Goal: Communication & Community: Answer question/provide support

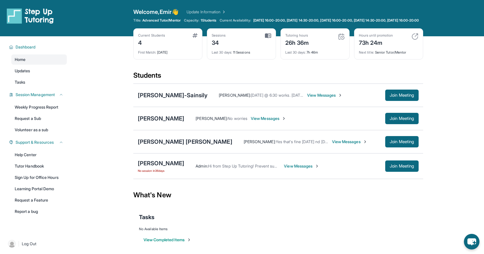
click at [301, 169] on span "View Messages" at bounding box center [301, 166] width 35 height 6
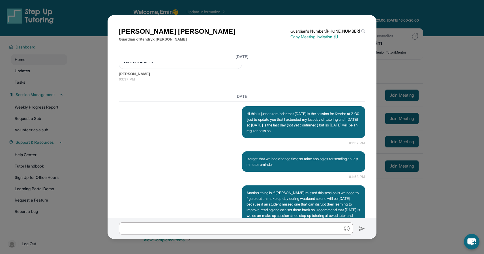
scroll to position [4991, 0]
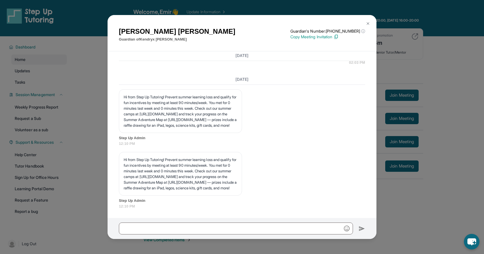
click at [366, 24] on img at bounding box center [368, 23] width 5 height 5
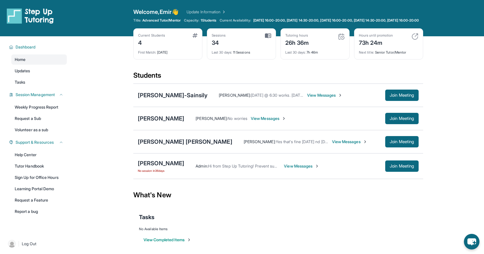
click at [332, 98] on span "View Messages" at bounding box center [324, 95] width 35 height 6
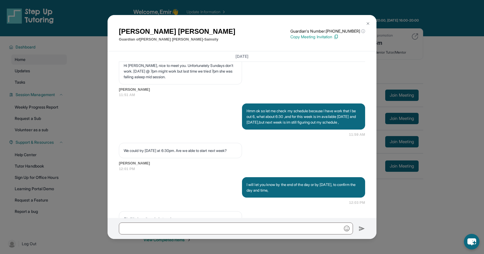
scroll to position [596, 0]
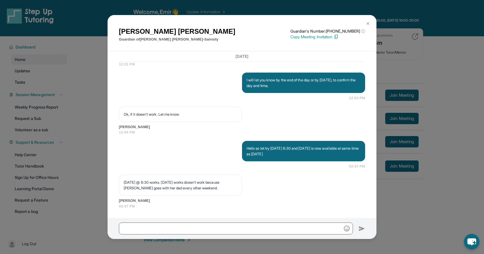
click at [369, 22] on img at bounding box center [368, 23] width 5 height 5
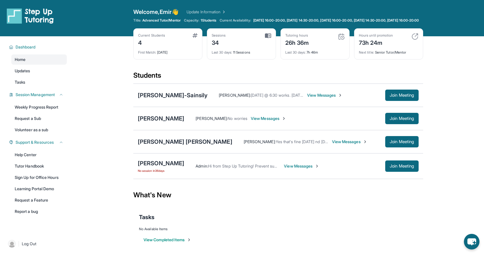
click at [251, 121] on span "View Messages" at bounding box center [268, 118] width 35 height 6
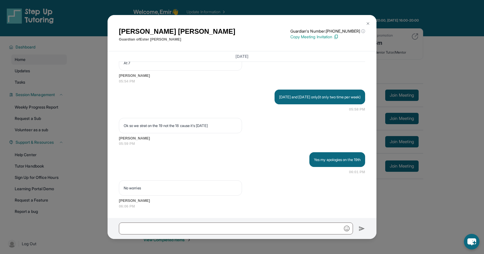
scroll to position [4832, 0]
click at [228, 223] on input "text" at bounding box center [236, 228] width 234 height 12
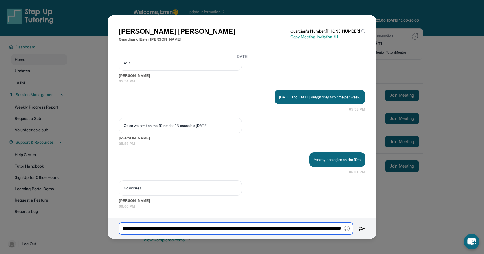
scroll to position [0, 156]
type input "**********"
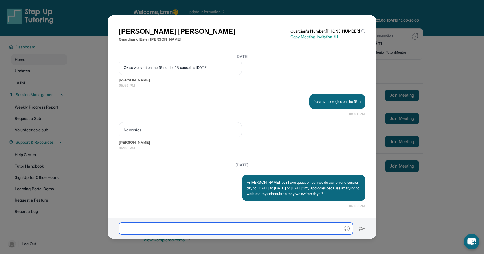
scroll to position [4890, 0]
click at [176, 228] on input "**********" at bounding box center [236, 228] width 234 height 12
click at [157, 229] on input "**********" at bounding box center [236, 228] width 234 height 12
type input "**********"
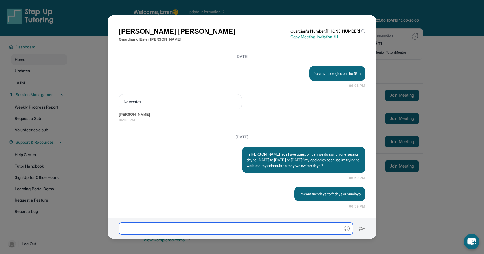
scroll to position [4918, 0]
click at [367, 22] on img at bounding box center [368, 23] width 5 height 5
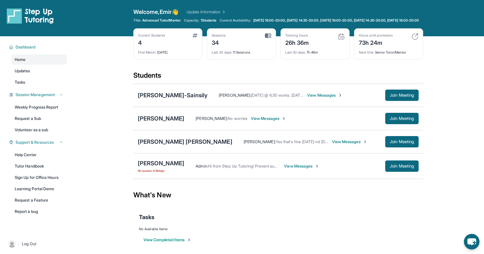
click at [266, 197] on div "What's New" at bounding box center [278, 194] width 290 height 25
click at [349, 144] on span "View Messages" at bounding box center [349, 142] width 35 height 6
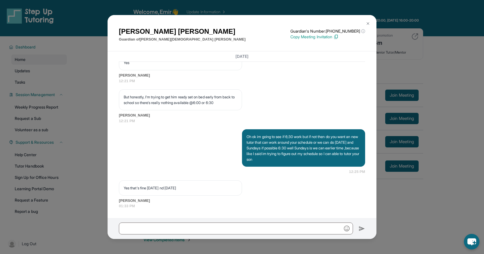
scroll to position [6704, 0]
click at [172, 76] on span "[PERSON_NAME]" at bounding box center [242, 75] width 246 height 6
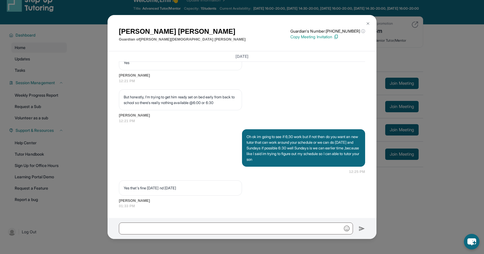
scroll to position [23, 0]
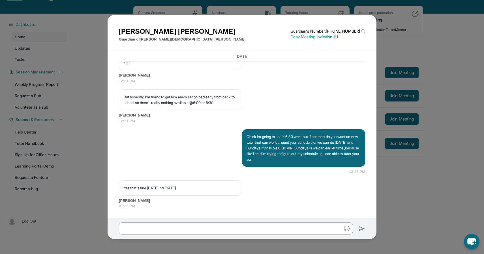
click at [371, 23] on button at bounding box center [367, 23] width 11 height 11
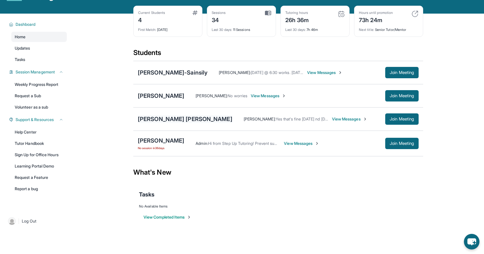
click at [172, 123] on div "[PERSON_NAME] [PERSON_NAME]" at bounding box center [185, 119] width 95 height 8
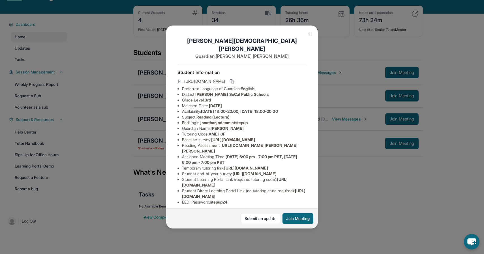
click at [308, 34] on img at bounding box center [309, 34] width 5 height 5
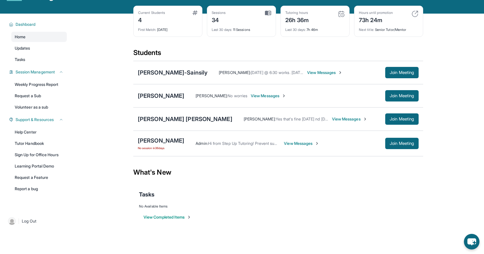
click at [335, 122] on span "View Messages" at bounding box center [349, 119] width 35 height 6
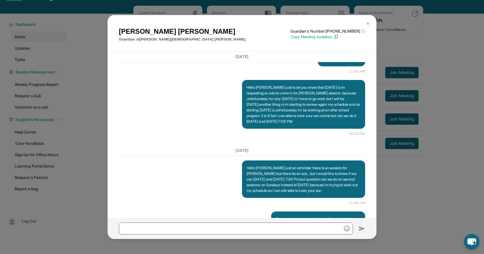
scroll to position [6704, 0]
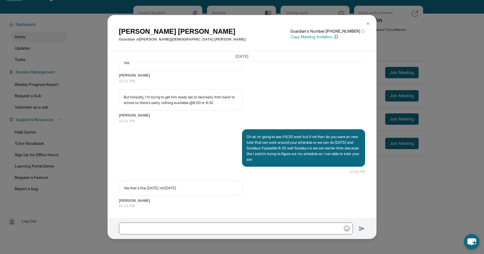
click at [367, 25] on img at bounding box center [368, 23] width 5 height 5
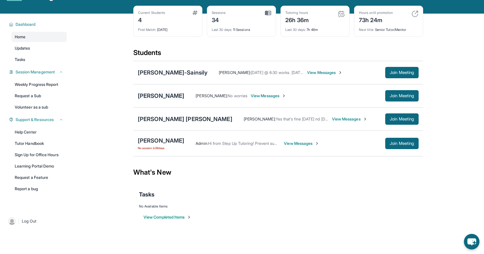
click at [156, 97] on div "[PERSON_NAME]" at bounding box center [161, 96] width 46 height 8
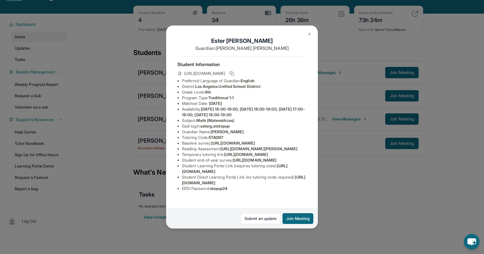
click at [307, 35] on button at bounding box center [309, 33] width 11 height 11
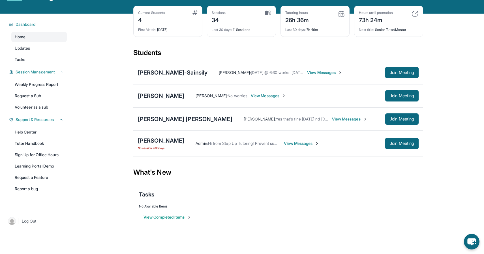
click at [259, 98] on span "View Messages" at bounding box center [268, 96] width 35 height 6
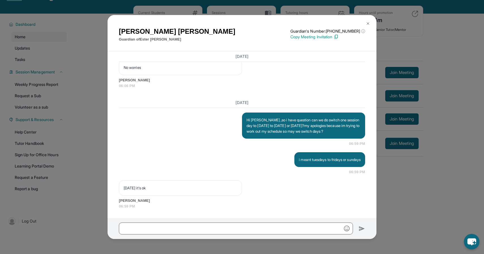
scroll to position [4952, 0]
click at [298, 128] on p "Hi diana ,so i have question can we do switch one session day to monday to frid…" at bounding box center [304, 125] width 114 height 17
click at [317, 132] on p "Hi diana ,so i have question can we do switch one session day to monday to frid…" at bounding box center [304, 125] width 114 height 17
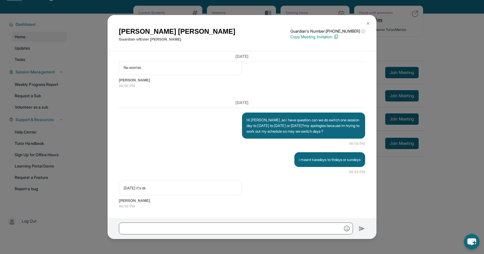
click at [371, 21] on button at bounding box center [367, 23] width 11 height 11
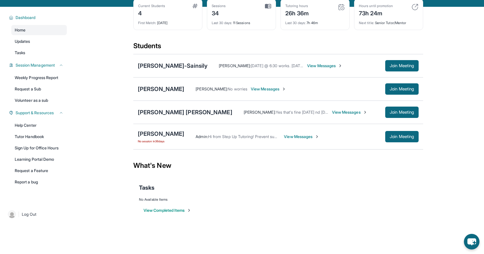
scroll to position [29, 0]
click at [342, 68] on span "View Messages" at bounding box center [324, 66] width 35 height 6
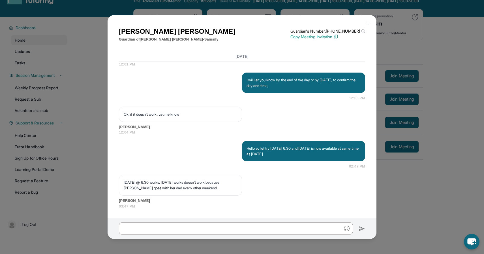
scroll to position [18, 0]
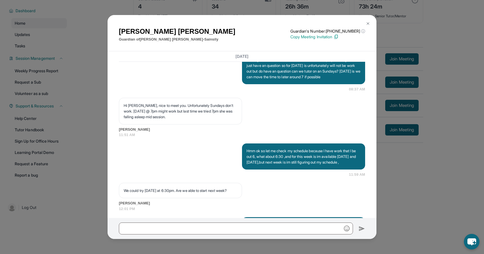
scroll to position [419, 0]
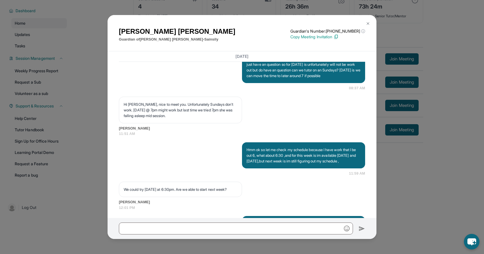
click at [367, 17] on div "Marilyn Galindez Guardian of Evangeline Galindez-Sainsily Guardian's Number: +1…" at bounding box center [242, 33] width 269 height 37
click at [367, 21] on img at bounding box center [368, 23] width 5 height 5
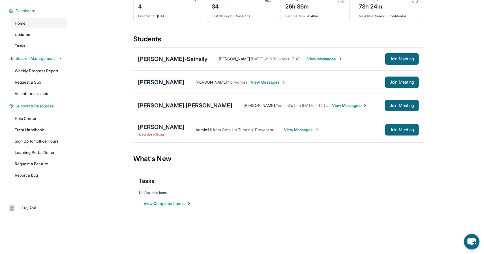
click at [167, 84] on div "[PERSON_NAME]" at bounding box center [161, 82] width 46 height 8
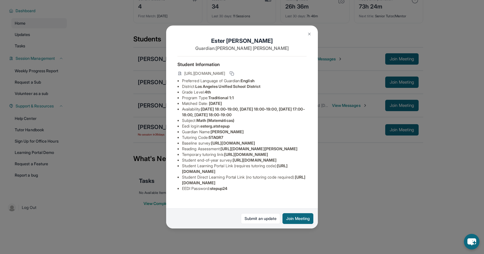
click at [309, 32] on img at bounding box center [309, 34] width 5 height 5
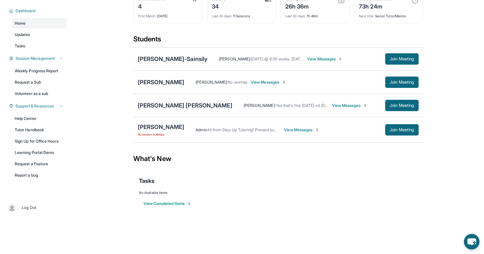
click at [329, 58] on span "View Messages" at bounding box center [324, 59] width 35 height 6
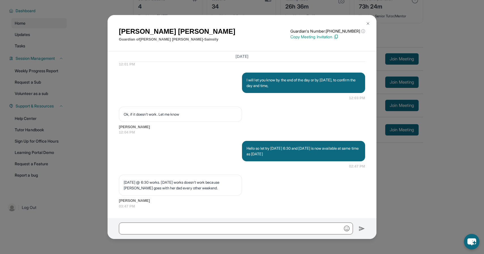
scroll to position [596, 0]
click at [280, 232] on input "text" at bounding box center [236, 228] width 234 height 12
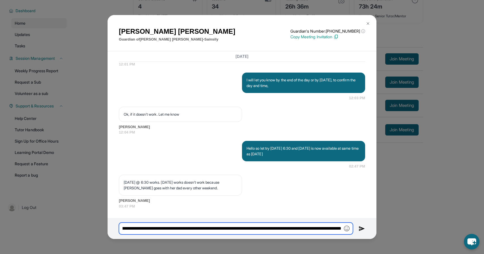
scroll to position [0, 485]
drag, startPoint x: 341, startPoint y: 229, endPoint x: 189, endPoint y: 224, distance: 152.6
click at [189, 224] on input "**********" at bounding box center [236, 228] width 234 height 12
click at [305, 231] on input "**********" at bounding box center [236, 228] width 234 height 12
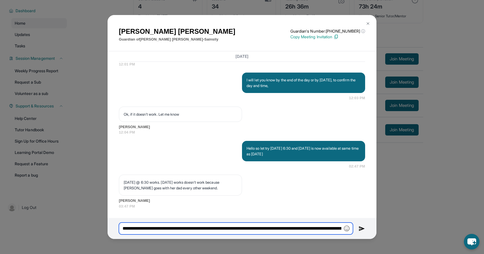
drag, startPoint x: 341, startPoint y: 228, endPoint x: 117, endPoint y: 227, distance: 223.1
click at [117, 227] on div "**********" at bounding box center [242, 228] width 269 height 21
type input "**********"
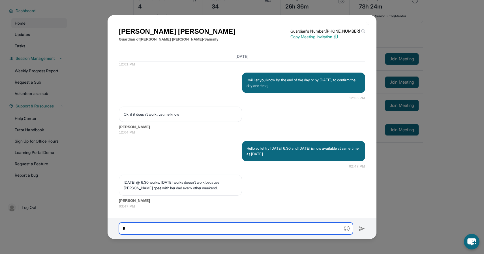
paste input "**********"
type input "**********"
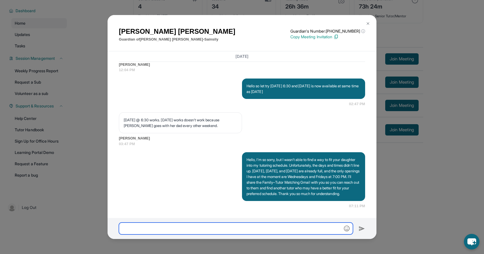
scroll to position [664, 0]
drag, startPoint x: 331, startPoint y: 187, endPoint x: 337, endPoint y: 123, distance: 64.8
click at [331, 160] on p "Hello, I’m so sorry, but I wasn’t able to find a way to fit your daughter into …" at bounding box center [304, 177] width 114 height 40
click at [334, 127] on div "Wednesday @ 6:30 works. Friday works doesn't work because Evie goes with her da…" at bounding box center [242, 129] width 246 height 34
click at [367, 24] on img at bounding box center [368, 23] width 5 height 5
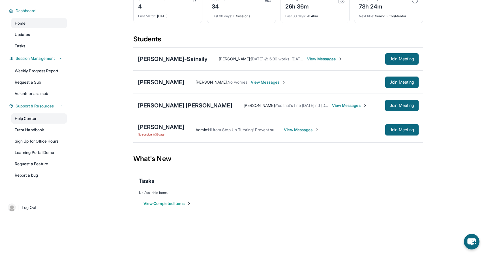
click at [34, 123] on link "Help Center" at bounding box center [38, 118] width 55 height 10
click at [40, 126] on link "Tutor Handbook" at bounding box center [38, 130] width 55 height 10
click at [313, 57] on div "Marilyn Galindez : Wednesday @ 6:30 works. Friday works doesn't work because Ev…" at bounding box center [296, 59] width 178 height 6
click at [319, 57] on span "View Messages" at bounding box center [324, 59] width 35 height 6
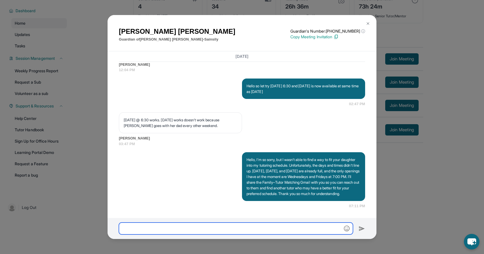
click at [256, 232] on input "text" at bounding box center [236, 228] width 234 height 12
paste input "**********"
type input "**********"
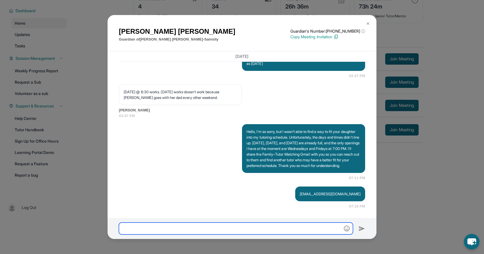
scroll to position [692, 0]
click at [316, 192] on p "[EMAIL_ADDRESS][DOMAIN_NAME]" at bounding box center [330, 194] width 61 height 6
click at [367, 23] on img at bounding box center [368, 23] width 5 height 5
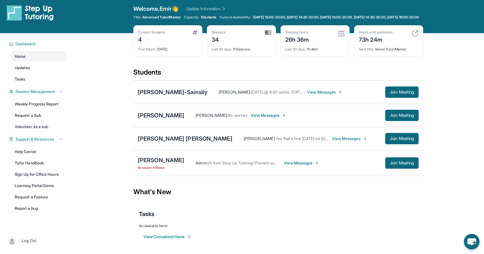
scroll to position [0, 0]
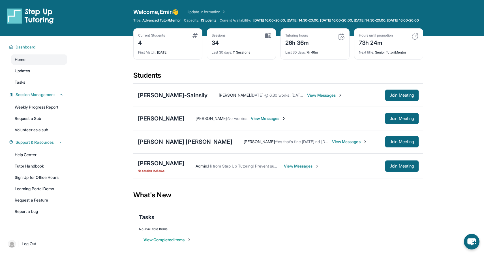
click at [419, 17] on div "Welcome, Emir 👋 Update Information Title: Advanced Tutor/Mentor Capacity: 1 Stu…" at bounding box center [278, 18] width 290 height 20
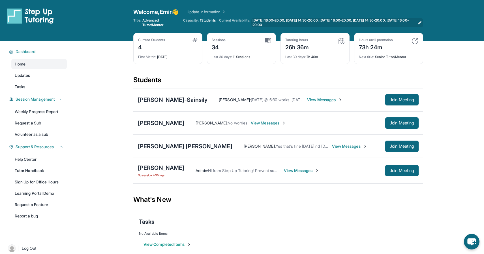
click at [418, 22] on icon at bounding box center [420, 22] width 5 height 5
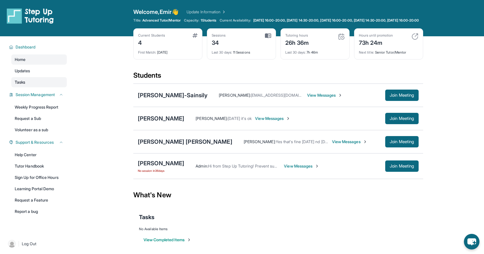
click at [40, 87] on link "Tasks" at bounding box center [38, 82] width 55 height 10
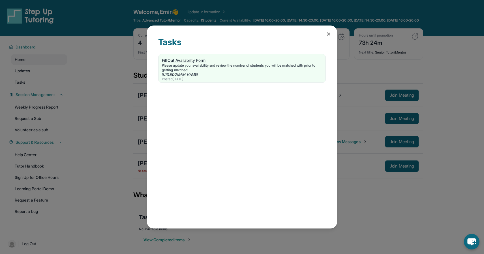
click at [262, 63] on div "Please update your availability and review the number of students you will be m…" at bounding box center [242, 67] width 160 height 9
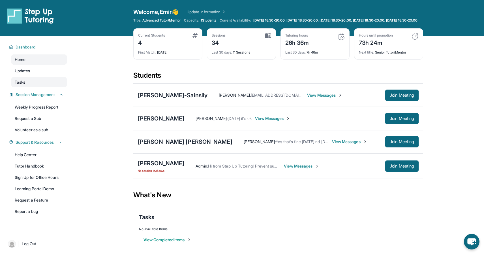
click at [42, 86] on link "Tasks" at bounding box center [38, 82] width 55 height 10
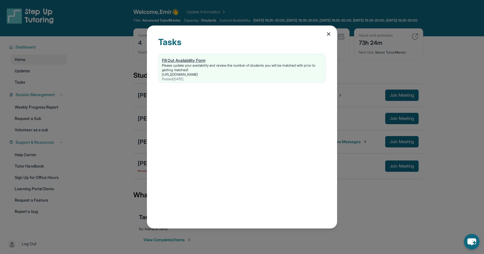
click at [212, 65] on div "Please update your availability and review the number of students you will be m…" at bounding box center [242, 67] width 160 height 9
click at [177, 14] on div "Tasks Fill Out Availability Form Please update your availability and review the…" at bounding box center [242, 127] width 484 height 254
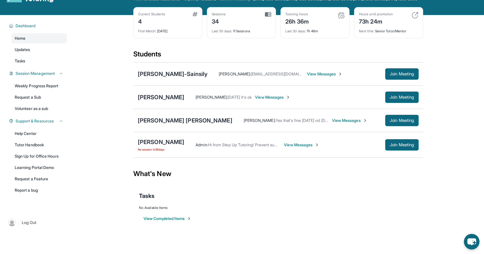
scroll to position [23, 0]
